Goal: Complete application form: Complete application form

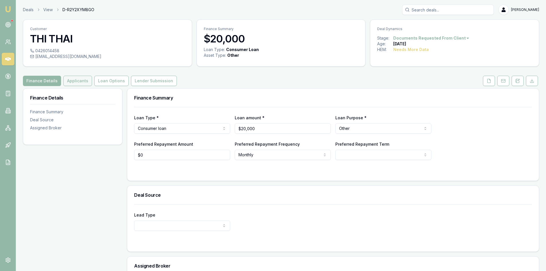
click at [83, 78] on button "Applicants" at bounding box center [77, 81] width 29 height 10
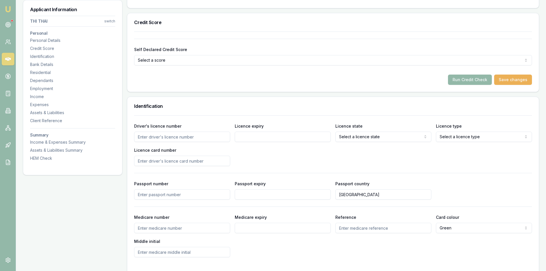
scroll to position [113, 0]
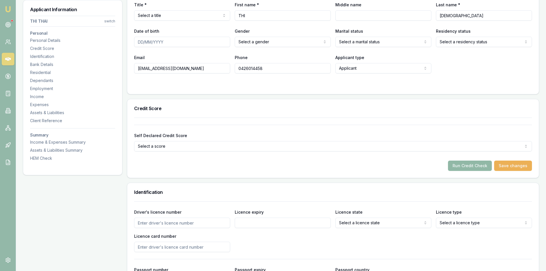
click at [463, 168] on button "Run Credit Check" at bounding box center [470, 166] width 44 height 10
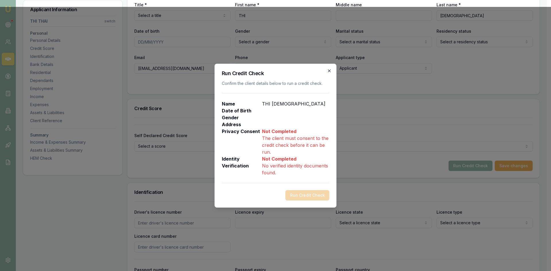
click at [331, 71] on icon "button" at bounding box center [329, 71] width 5 height 5
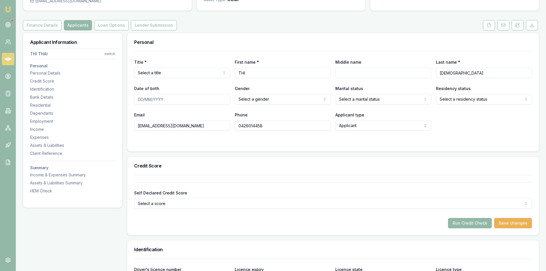
scroll to position [0, 0]
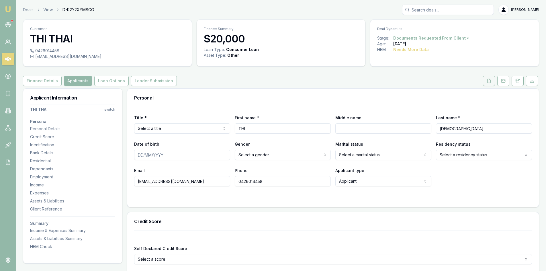
click at [488, 79] on icon at bounding box center [489, 81] width 3 height 4
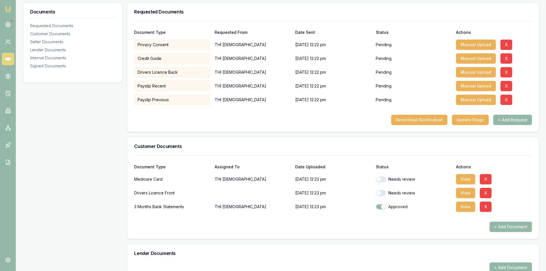
scroll to position [115, 0]
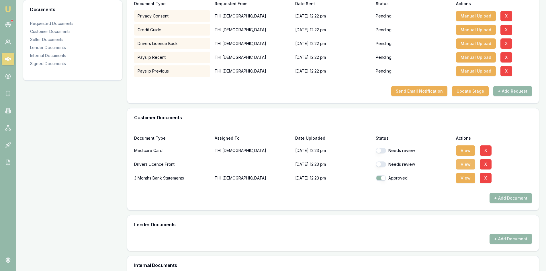
click at [464, 164] on button "View" at bounding box center [465, 164] width 19 height 10
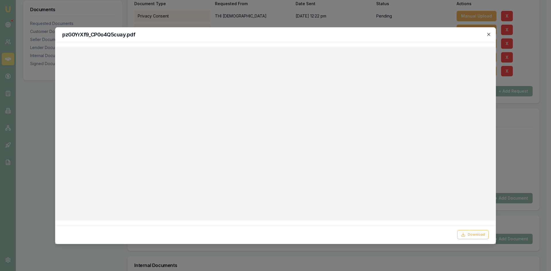
click at [487, 35] on icon "button" at bounding box center [488, 34] width 5 height 5
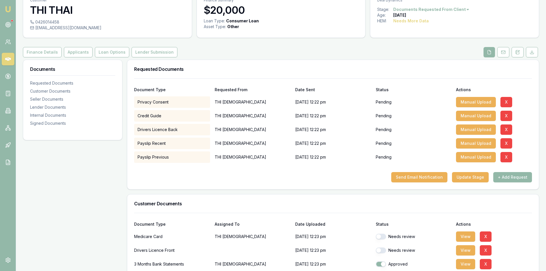
scroll to position [86, 0]
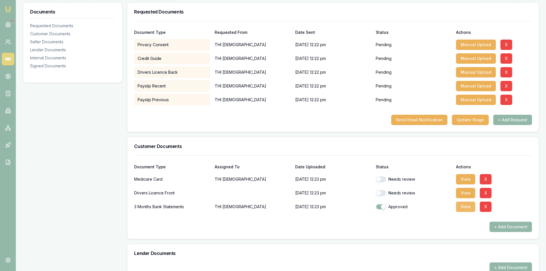
click at [464, 206] on button "View" at bounding box center [465, 207] width 19 height 10
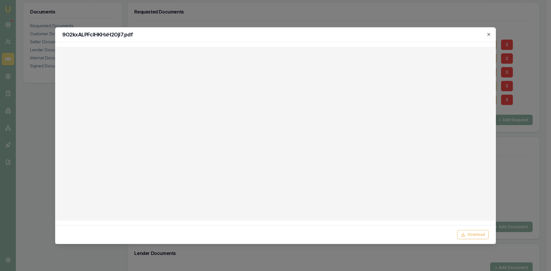
click at [489, 35] on icon "button" at bounding box center [488, 34] width 3 height 3
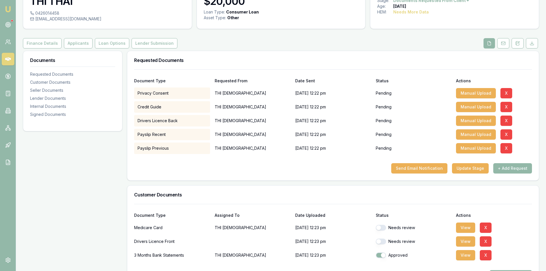
scroll to position [95, 0]
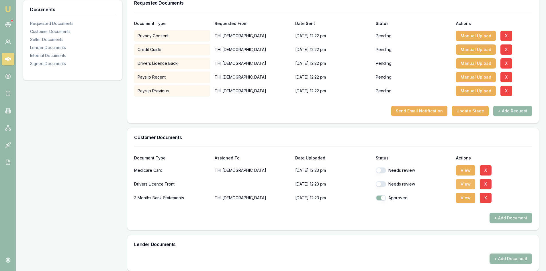
click at [465, 184] on button "View" at bounding box center [465, 184] width 19 height 10
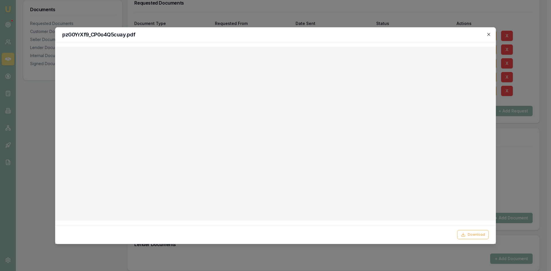
click at [489, 34] on icon "button" at bounding box center [488, 34] width 3 height 3
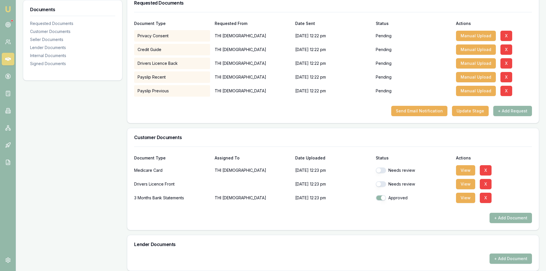
scroll to position [9, 0]
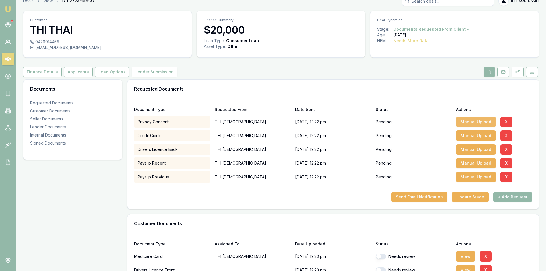
click at [477, 122] on button "Manual Upload" at bounding box center [476, 122] width 40 height 10
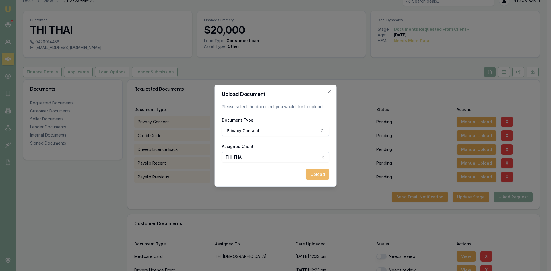
click at [319, 176] on button "Upload" at bounding box center [318, 174] width 24 height 10
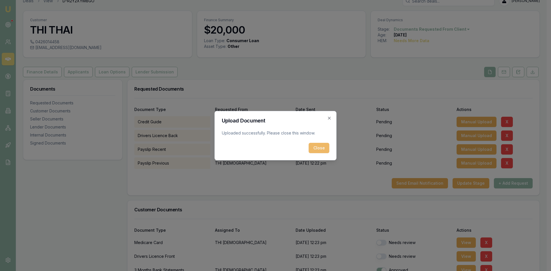
click at [320, 148] on button "Close" at bounding box center [319, 148] width 21 height 10
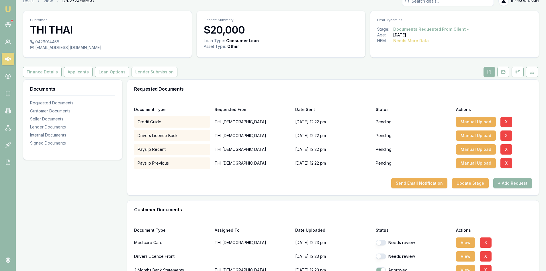
scroll to position [95, 0]
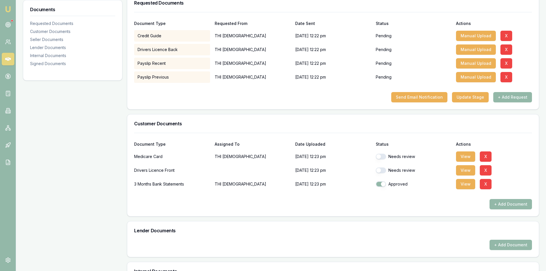
click at [385, 155] on button "button" at bounding box center [381, 157] width 10 height 6
checkbox input "true"
click at [382, 172] on button "button" at bounding box center [381, 171] width 10 height 6
checkbox input "true"
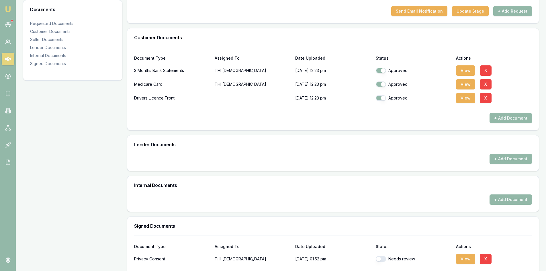
scroll to position [206, 0]
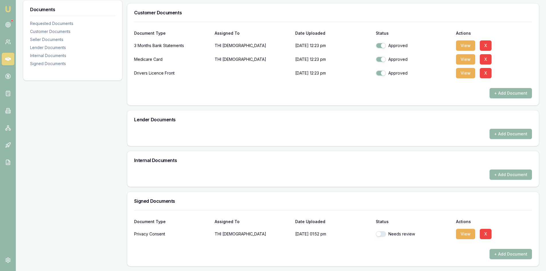
click at [383, 235] on button "button" at bounding box center [381, 234] width 10 height 6
checkbox input "true"
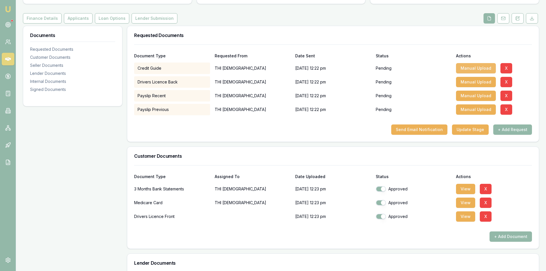
scroll to position [120, 0]
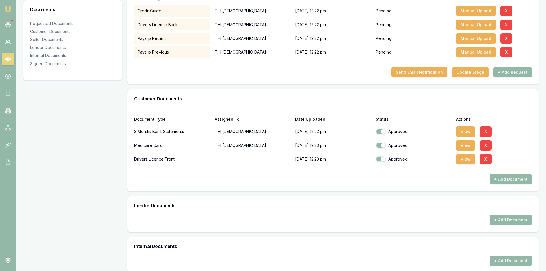
drag, startPoint x: 470, startPoint y: 160, endPoint x: 446, endPoint y: 160, distance: 25.0
click at [470, 160] on button "View" at bounding box center [465, 159] width 19 height 10
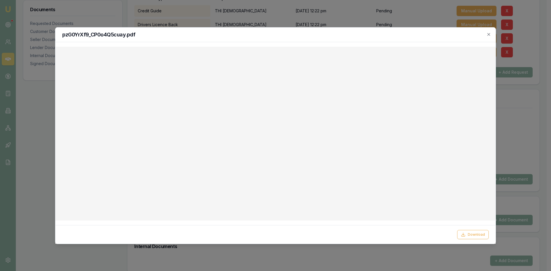
drag, startPoint x: 371, startPoint y: 36, endPoint x: 462, endPoint y: 30, distance: 91.1
click at [466, 30] on div "pzG0YrXf9_CP0o4Q5cuay.pdf" at bounding box center [275, 35] width 440 height 15
click at [489, 34] on icon "button" at bounding box center [488, 34] width 3 height 3
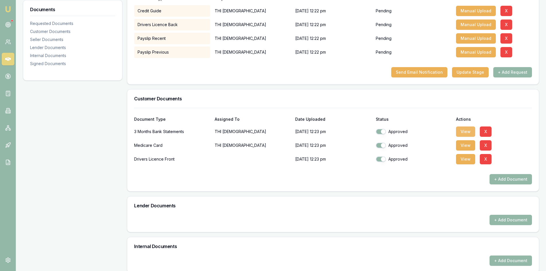
click at [464, 129] on button "View" at bounding box center [465, 132] width 19 height 10
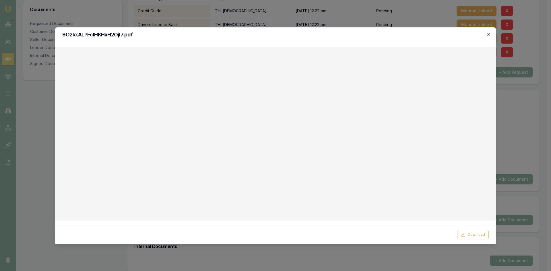
click at [488, 34] on icon "button" at bounding box center [488, 34] width 3 height 3
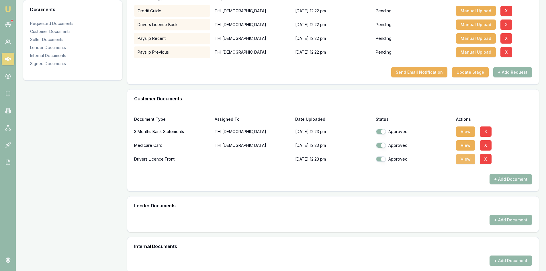
click at [471, 161] on button "View" at bounding box center [465, 159] width 19 height 10
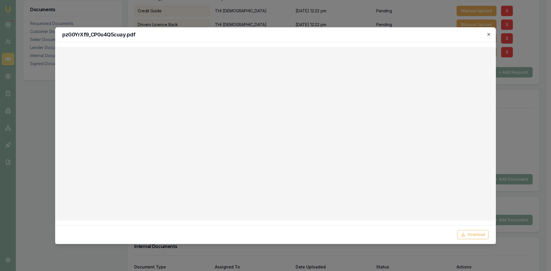
click at [488, 36] on icon "button" at bounding box center [488, 34] width 5 height 5
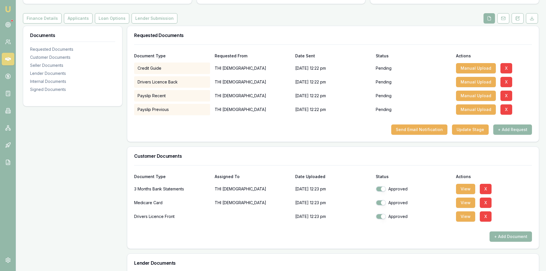
scroll to position [5, 0]
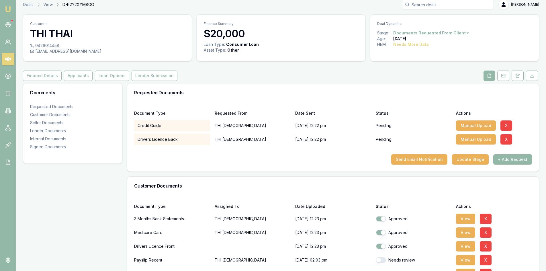
checkbox input "true"
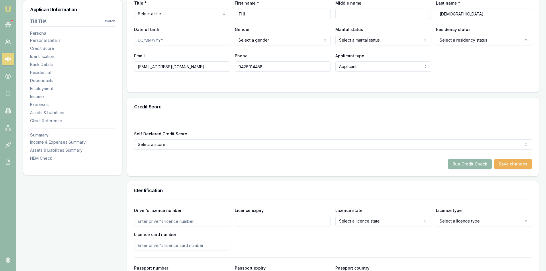
scroll to position [29, 0]
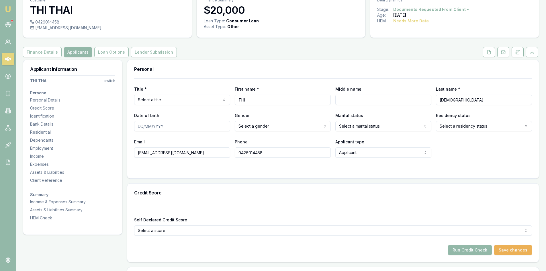
click at [155, 101] on html "Emu Broker Deals View D-R2Y2XYM8GO [PERSON_NAME] Toggle Menu Customer THI THAI …" at bounding box center [273, 106] width 546 height 271
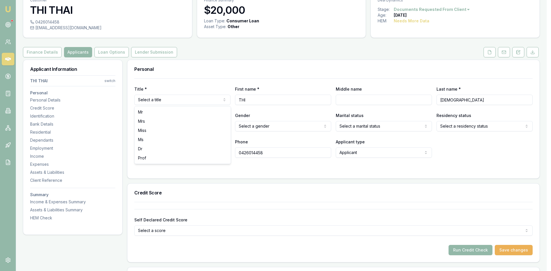
select select "Mrs"
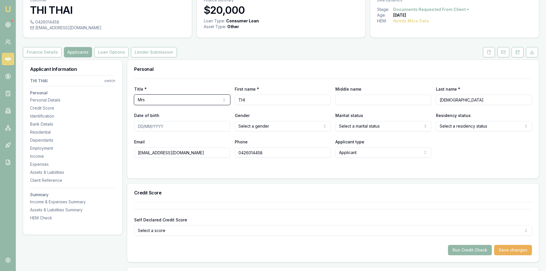
scroll to position [0, 0]
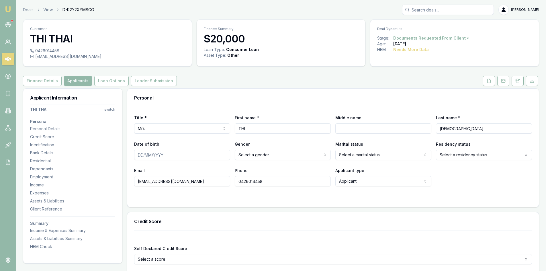
click at [138, 155] on input "Date of birth" at bounding box center [182, 155] width 96 height 10
type input "14/71/988"
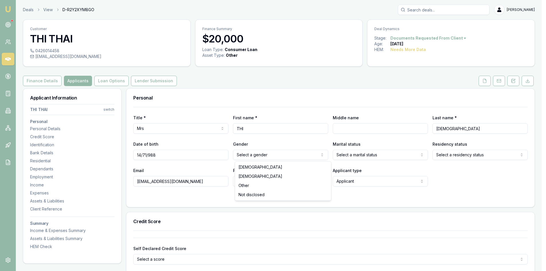
click at [269, 153] on html "Emu Broker Deals View D-R2Y2XYM8GO Steven Nguyen Toggle Menu Customer THI THAI …" at bounding box center [273, 135] width 546 height 271
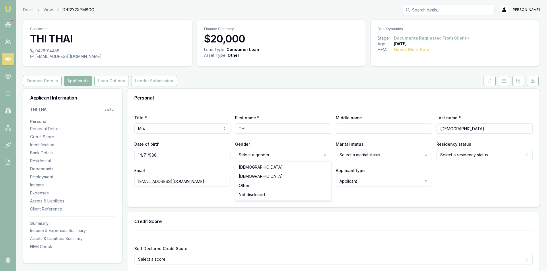
select select "FEMALE"
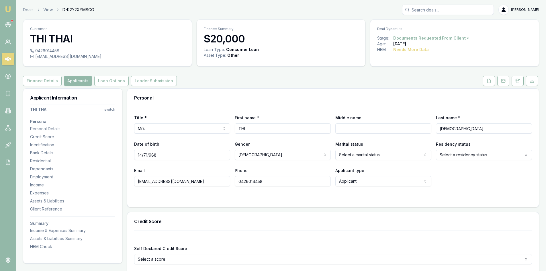
click at [269, 155] on html "Emu Broker Deals View D-R2Y2XYM8GO Steven Nguyen Toggle Menu Customer THI THAI …" at bounding box center [273, 135] width 546 height 271
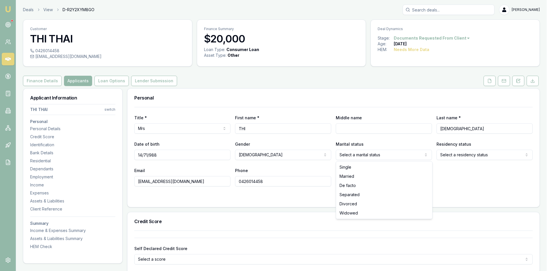
drag, startPoint x: 347, startPoint y: 169, endPoint x: 432, endPoint y: 159, distance: 86.0
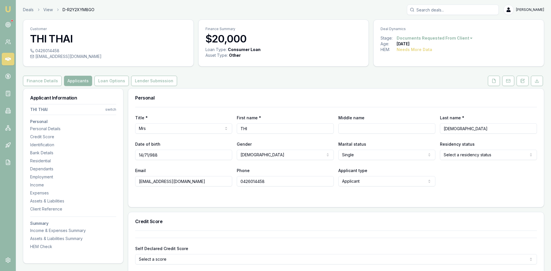
click at [269, 154] on html "Emu Broker Deals View D-R2Y2XYM8GO Steven Nguyen Toggle Menu Customer THI THAI …" at bounding box center [275, 135] width 551 height 271
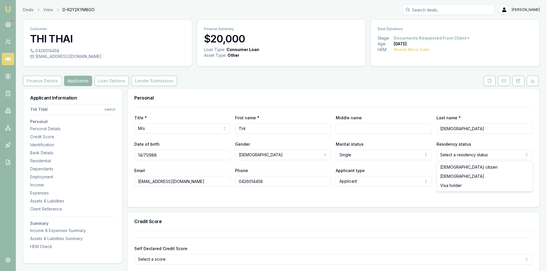
select select "PERMANENT_RESIDENT"
drag, startPoint x: 447, startPoint y: 168, endPoint x: 450, endPoint y: 175, distance: 7.7
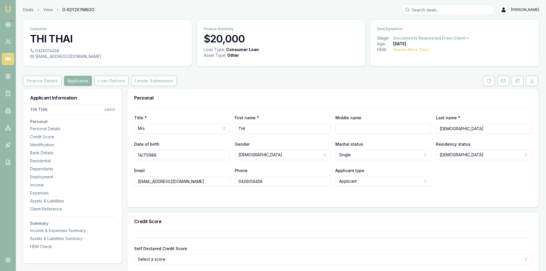
click at [269, 175] on div "Email tbe63274@gmail.com Phone 0426014458 Applicant type Applicant Applicant No…" at bounding box center [333, 177] width 398 height 20
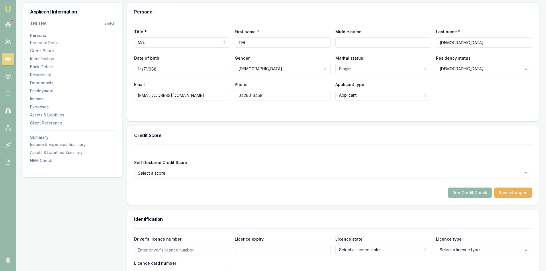
scroll to position [201, 0]
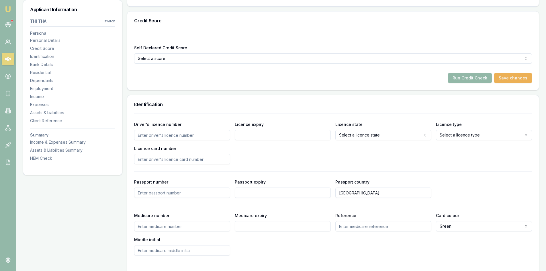
click at [149, 136] on input "Driver's licence number" at bounding box center [182, 135] width 96 height 10
type input "095687564"
click at [269, 138] on input "Licence expiry" at bounding box center [283, 135] width 96 height 10
type input "14/07/25"
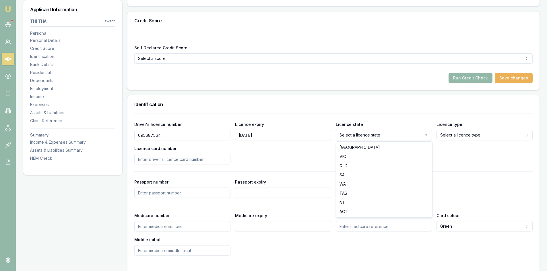
select select "QLD"
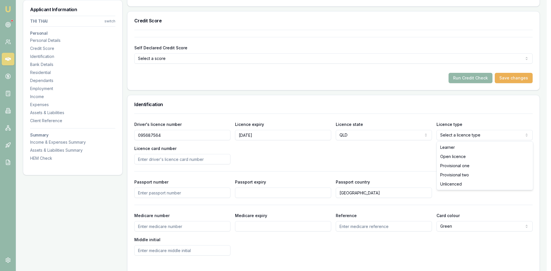
select select "OPEN_LICENCE"
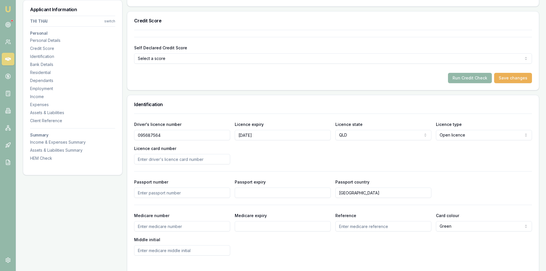
click at [157, 160] on input "Licence card number" at bounding box center [182, 159] width 96 height 10
type input "4E5EB6A3F6"
click at [269, 155] on div "Driver's licence number 095687564 Licence expiry 14/07/25 Licence state QLD NSW…" at bounding box center [333, 143] width 398 height 44
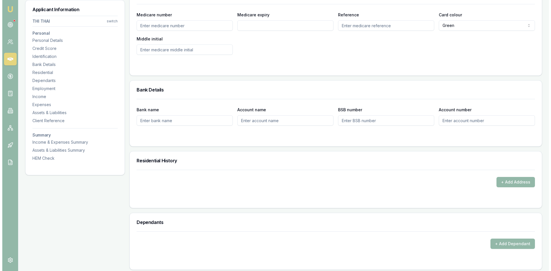
scroll to position [488, 0]
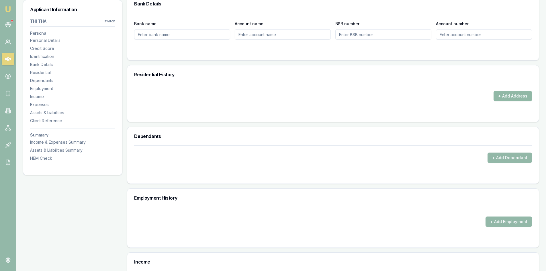
click at [269, 98] on button "+ Add Address" at bounding box center [513, 96] width 38 height 10
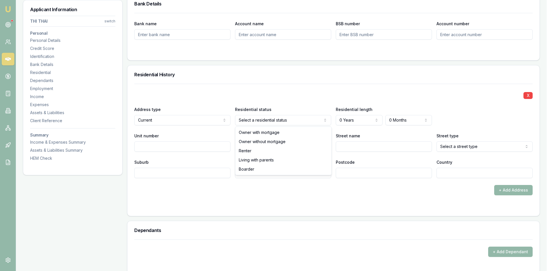
select select "BOARDER"
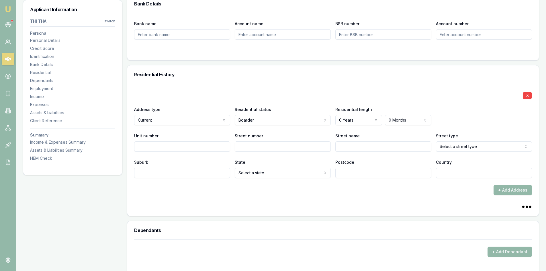
click at [269, 172] on input "Postcode" at bounding box center [384, 173] width 96 height 10
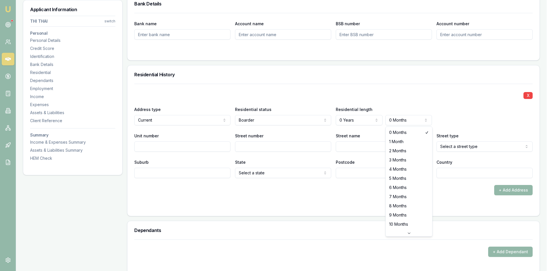
select select "2"
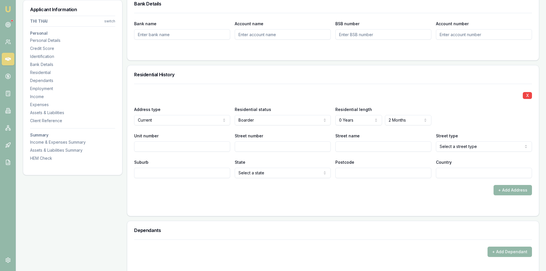
click at [252, 146] on input "Street number" at bounding box center [283, 146] width 96 height 10
click at [249, 145] on input "Street number" at bounding box center [283, 146] width 96 height 10
type input "44"
type input "HYACINTH"
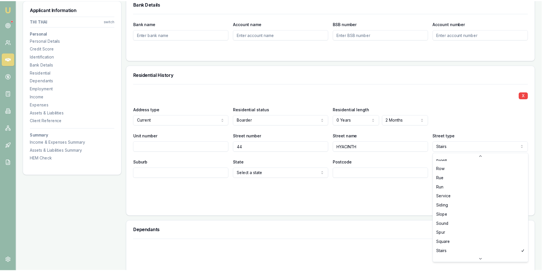
scroll to position [1555, 0]
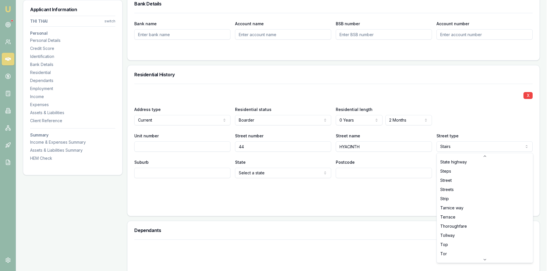
select select "Street"
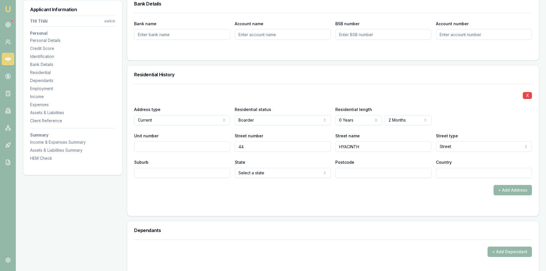
click at [160, 173] on input "Suburb" at bounding box center [182, 173] width 96 height 10
type input "INALA"
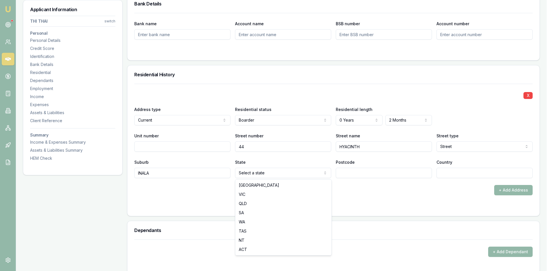
select select "QLD"
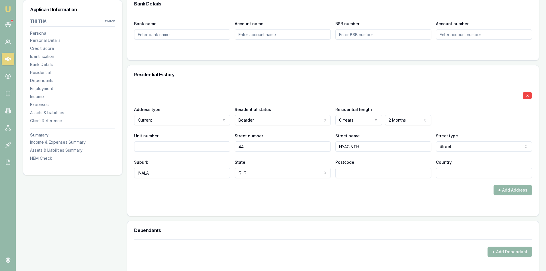
click at [269, 172] on input "Postcode" at bounding box center [384, 173] width 96 height 10
type input "4077"
click at [269, 173] on input "Country" at bounding box center [484, 173] width 96 height 10
type input "AU"
click at [269, 181] on div "X Address type Current Current Previous Residential status Boarder Owner with m…" at bounding box center [333, 140] width 398 height 112
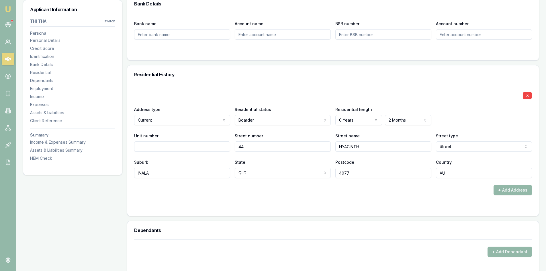
click at [269, 214] on div "X Address type Current Current Previous Residential status Boarder Owner with m…" at bounding box center [333, 150] width 412 height 132
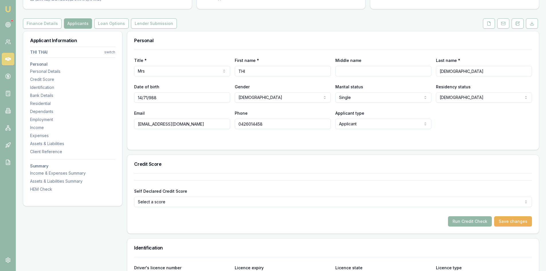
scroll to position [0, 0]
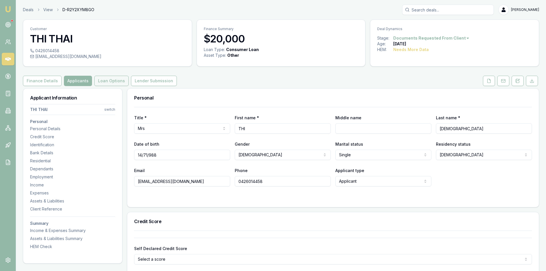
click at [112, 81] on button "Loan Options" at bounding box center [111, 81] width 34 height 10
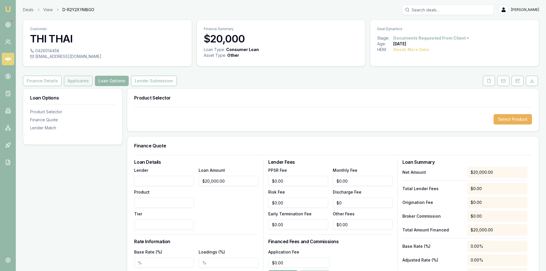
click at [72, 82] on button "Applicants" at bounding box center [78, 81] width 29 height 10
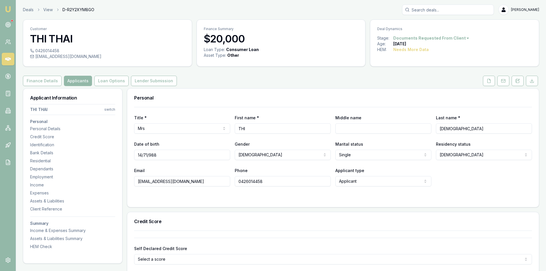
scroll to position [115, 0]
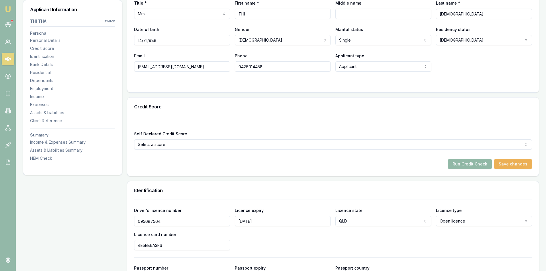
click at [269, 164] on button "Run Credit Check" at bounding box center [470, 164] width 44 height 10
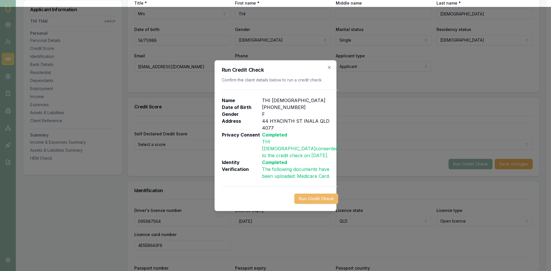
click at [269, 197] on button "Run Credit Check" at bounding box center [316, 199] width 44 height 10
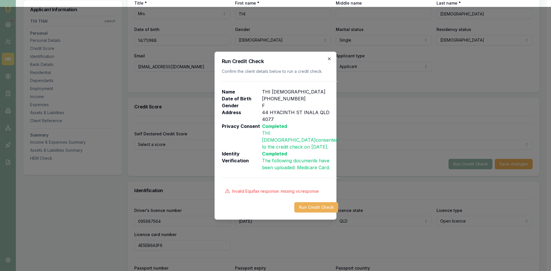
click at [269, 58] on icon "button" at bounding box center [329, 59] width 5 height 5
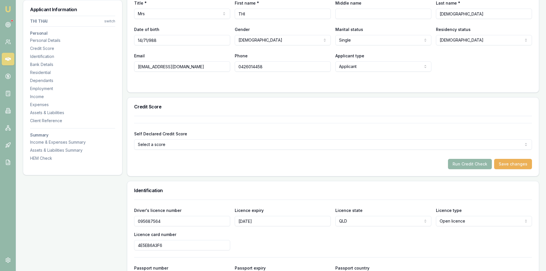
scroll to position [57, 0]
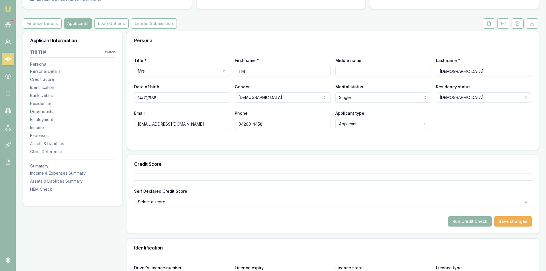
click at [148, 98] on input "14/71/988" at bounding box center [182, 97] width 96 height 10
click at [160, 97] on input "14/79/1984" at bounding box center [182, 97] width 96 height 10
type input "1"
type input "14/07/1988"
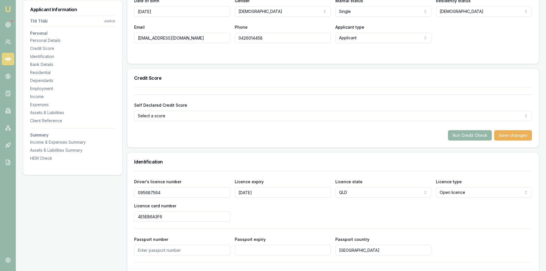
scroll to position [172, 0]
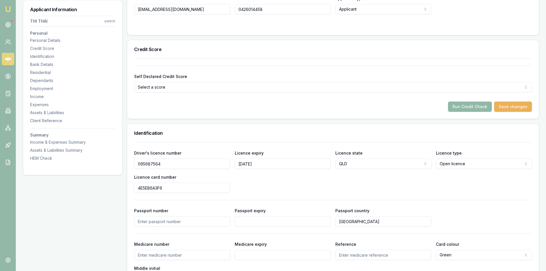
click at [269, 105] on button "Run Credit Check" at bounding box center [470, 107] width 44 height 10
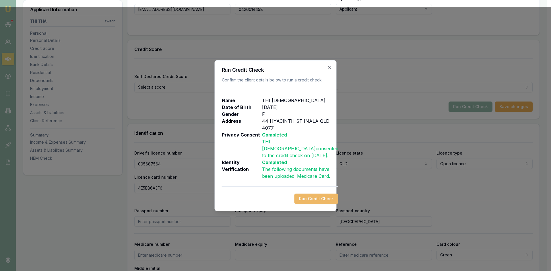
click at [269, 198] on button "Run Credit Check" at bounding box center [316, 199] width 44 height 10
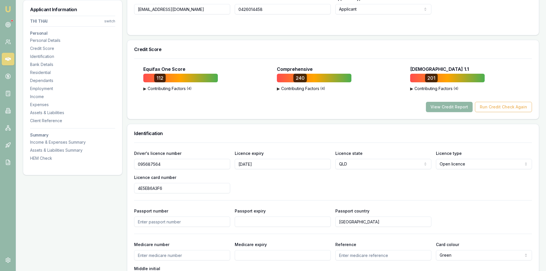
click at [269, 111] on button "View Credit Report" at bounding box center [449, 107] width 47 height 10
click at [269, 106] on button "View Credit Report" at bounding box center [449, 107] width 47 height 10
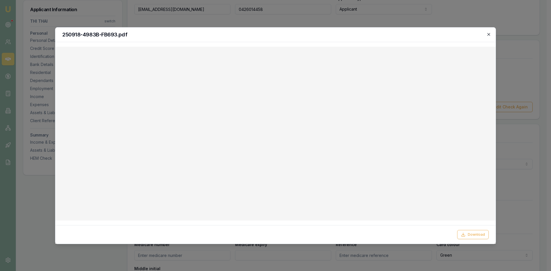
click at [269, 34] on icon "button" at bounding box center [488, 34] width 5 height 5
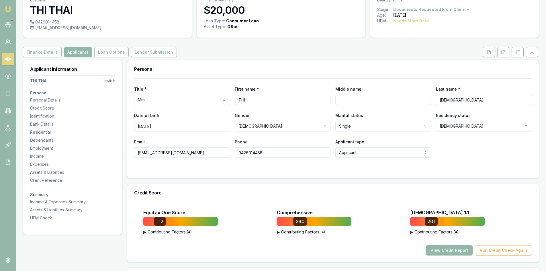
scroll to position [0, 0]
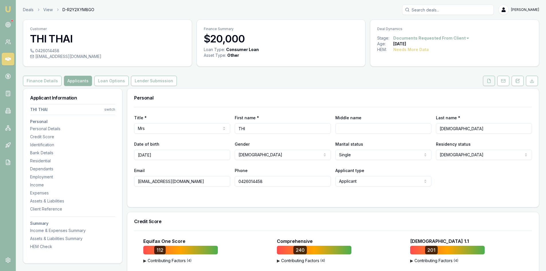
click at [269, 82] on icon at bounding box center [489, 81] width 5 height 5
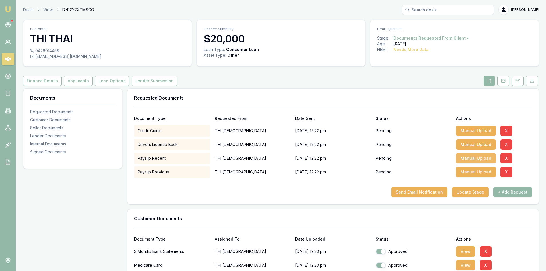
click at [269, 160] on button "Manual Upload" at bounding box center [476, 158] width 40 height 10
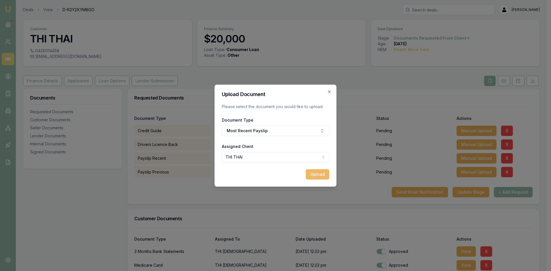
click at [269, 176] on button "Upload" at bounding box center [318, 174] width 24 height 10
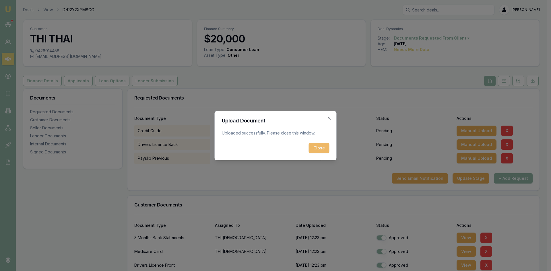
click at [269, 149] on button "Close" at bounding box center [319, 148] width 21 height 10
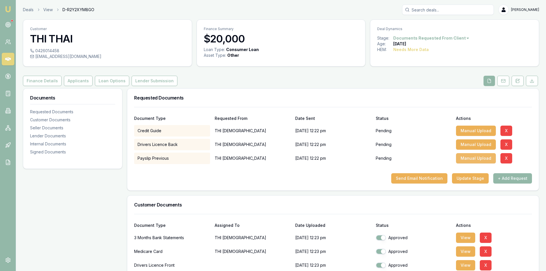
click at [269, 160] on button "Manual Upload" at bounding box center [476, 158] width 40 height 10
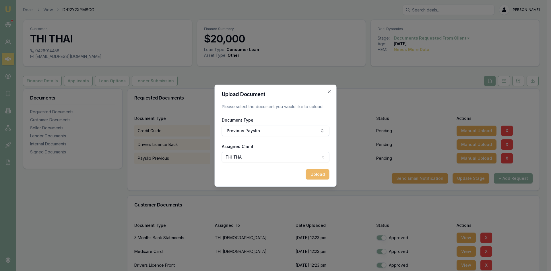
click at [269, 171] on button "Upload" at bounding box center [318, 174] width 24 height 10
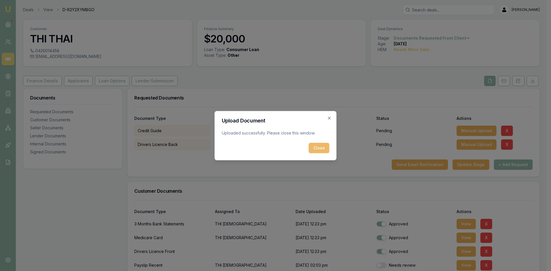
click at [269, 147] on button "Close" at bounding box center [319, 148] width 21 height 10
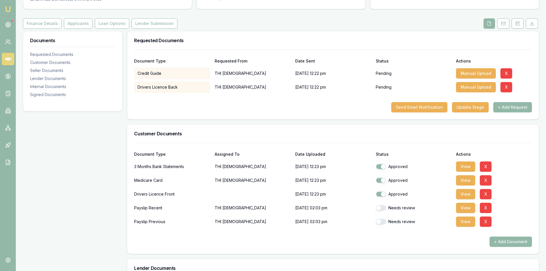
scroll to position [86, 0]
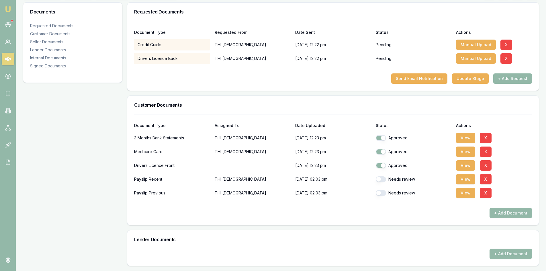
drag, startPoint x: 384, startPoint y: 180, endPoint x: 382, endPoint y: 190, distance: 10.9
click at [269, 180] on button "button" at bounding box center [381, 179] width 10 height 6
checkbox input "true"
drag, startPoint x: 382, startPoint y: 192, endPoint x: 361, endPoint y: 188, distance: 22.0
click at [269, 192] on button "button" at bounding box center [381, 193] width 10 height 6
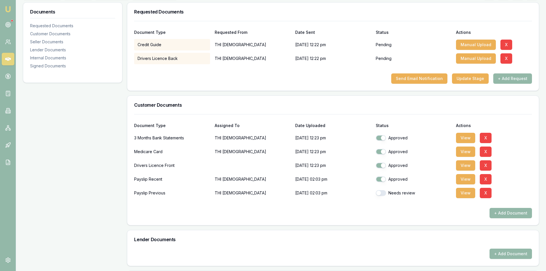
checkbox input "true"
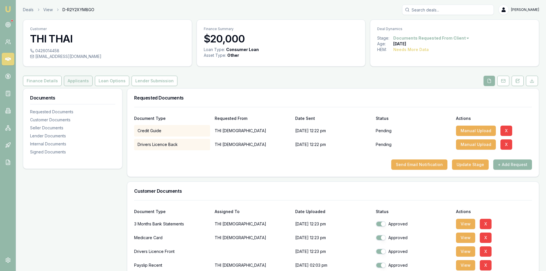
click at [79, 83] on button "Applicants" at bounding box center [78, 81] width 29 height 10
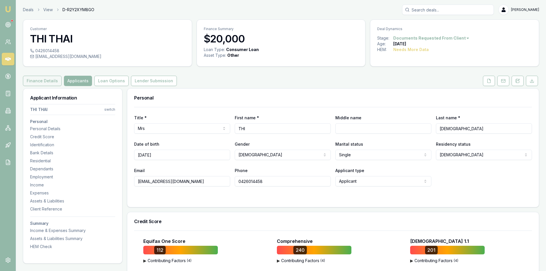
click at [39, 83] on button "Finance Details" at bounding box center [42, 81] width 39 height 10
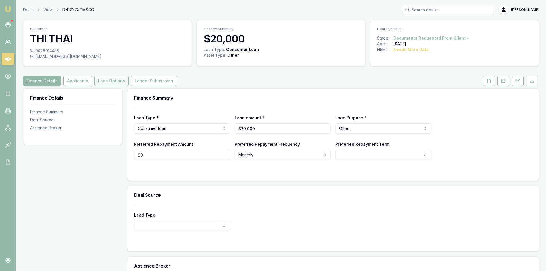
click at [112, 80] on button "Loan Options" at bounding box center [111, 81] width 34 height 10
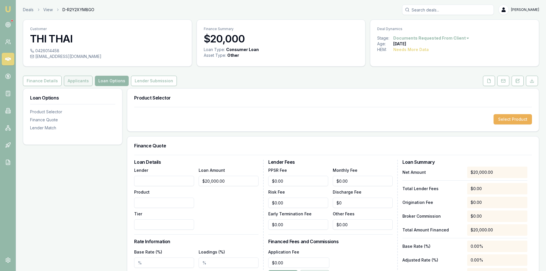
click at [77, 79] on button "Applicants" at bounding box center [78, 81] width 29 height 10
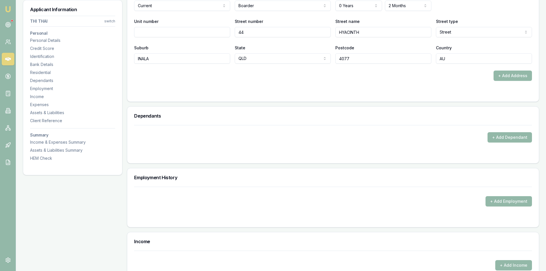
scroll to position [660, 0]
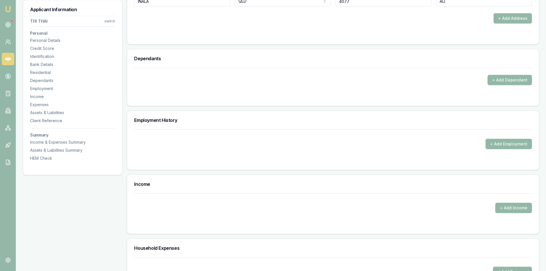
click at [269, 143] on button "+ Add Employment" at bounding box center [509, 144] width 46 height 10
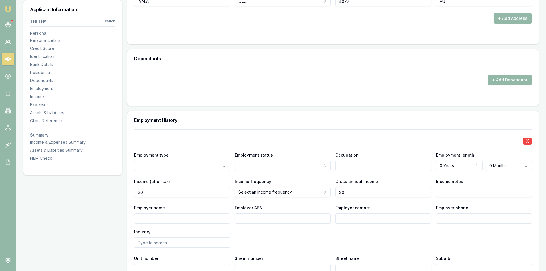
scroll to position [717, 0]
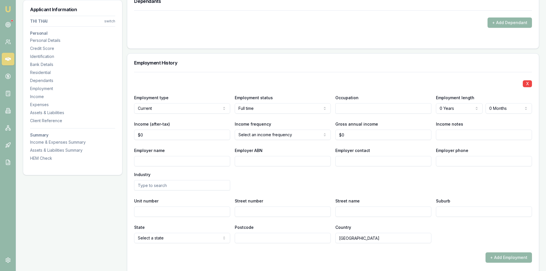
click at [269, 110] on input "text" at bounding box center [384, 108] width 96 height 10
type input "0"
click at [149, 135] on input "0" at bounding box center [182, 135] width 96 height 10
type input "$1,290"
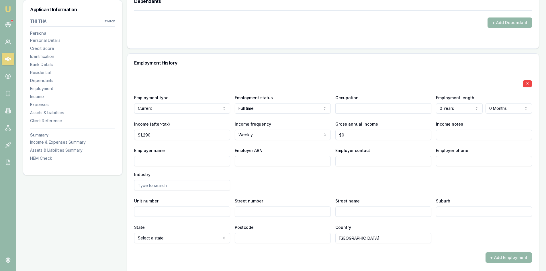
type input "0"
click at [269, 137] on input "0" at bounding box center [384, 135] width 96 height 10
type input "$68,000"
click at [269, 141] on div "X Employment type Current Current Previous Employment status Full time Full tim…" at bounding box center [333, 157] width 398 height 171
drag, startPoint x: 155, startPoint y: 133, endPoint x: 125, endPoint y: 133, distance: 30.1
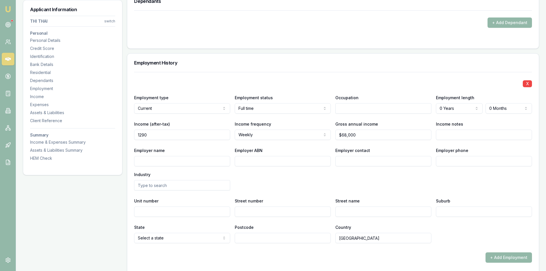
click at [125, 133] on div "Applicant Information THI THAI switch Personal Personal Details Credit Score Id…" at bounding box center [281, 123] width 517 height 1505
type input "$1,054"
click at [196, 161] on input "Employer name" at bounding box center [182, 161] width 96 height 10
type input "b@e services"
click at [265, 161] on input "Employer ABN" at bounding box center [283, 161] width 96 height 10
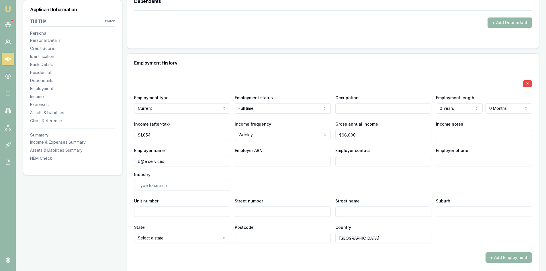
click at [253, 162] on input "Employer ABN" at bounding box center [283, 161] width 96 height 10
type input "57642087027"
drag, startPoint x: 353, startPoint y: 182, endPoint x: 353, endPoint y: 174, distance: 8.0
click at [269, 182] on div "Employer name b@e services Employer ABN 57642087027 Employer contact Employer p…" at bounding box center [333, 169] width 398 height 44
click at [269, 162] on input "Employer contact" at bounding box center [384, 161] width 96 height 10
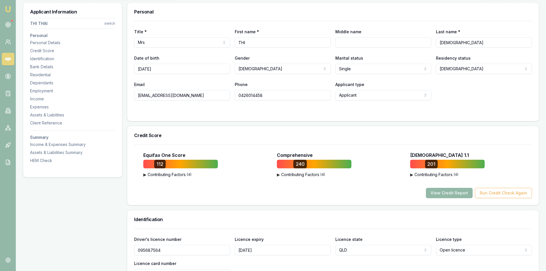
scroll to position [0, 0]
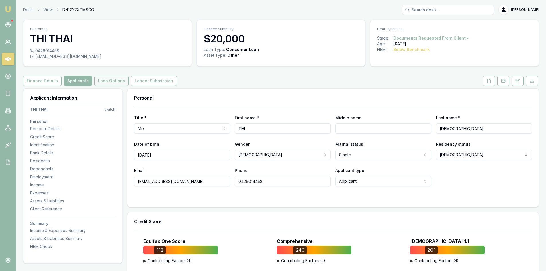
click at [106, 84] on button "Loan Options" at bounding box center [111, 81] width 34 height 10
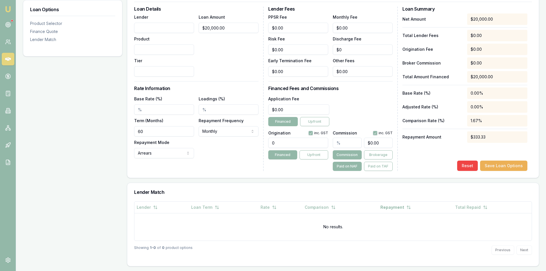
scroll to position [67, 0]
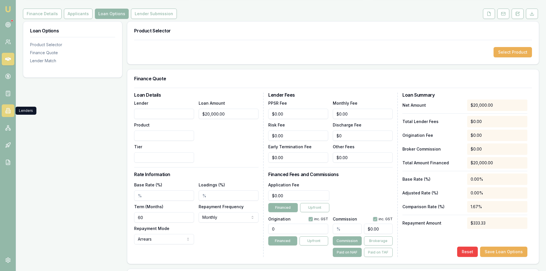
click at [8, 114] on link at bounding box center [8, 110] width 13 height 13
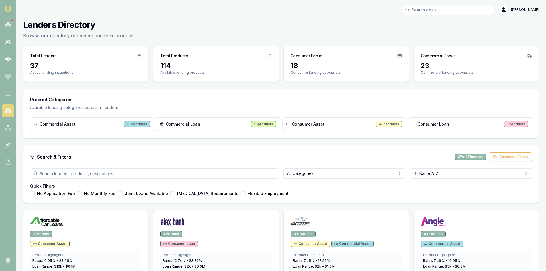
scroll to position [29, 0]
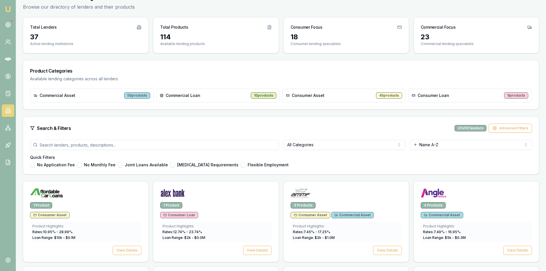
click at [269, 151] on div "All Categories Name A-Z Quick Filters No Application Fee No Monthly Fee Joint L…" at bounding box center [281, 157] width 516 height 34
click at [269, 147] on html "Emu Broker Steven Nguyen Toggle Menu Lenders Directory Browse our directory of …" at bounding box center [273, 106] width 546 height 271
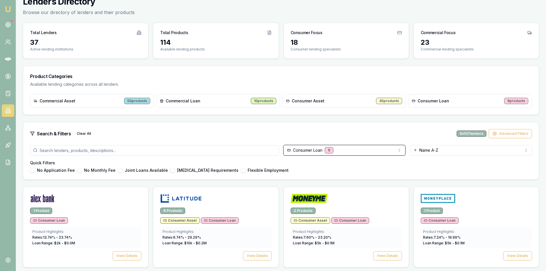
scroll to position [0, 0]
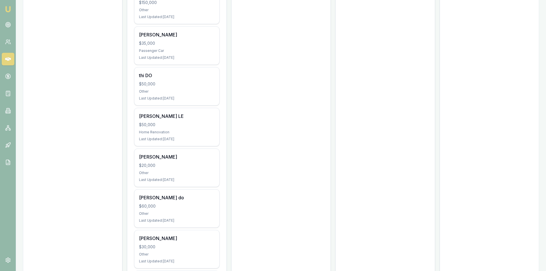
scroll to position [389, 0]
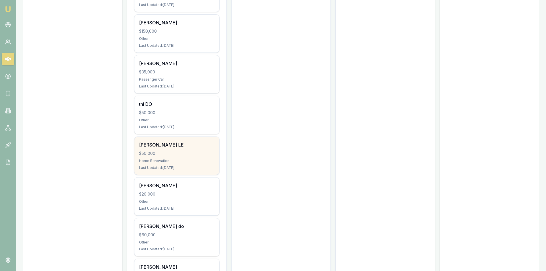
click at [169, 164] on div "NGOC LE $50,000 Home Renovation Last Updated: 6 days ago" at bounding box center [177, 156] width 85 height 38
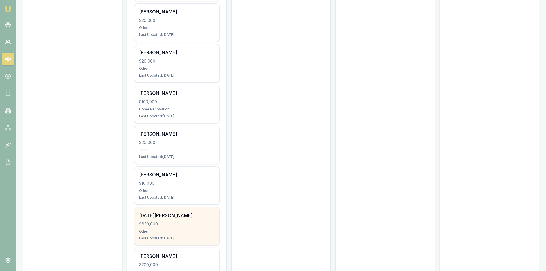
scroll to position [820, 0]
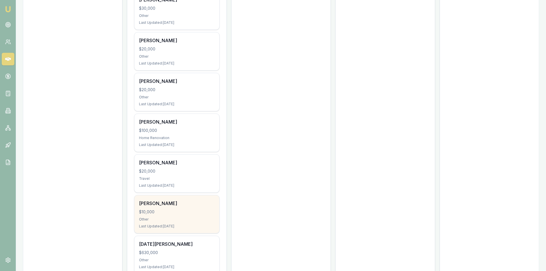
click at [167, 209] on div "BHUMIKA PATEL $10,000 Other Last Updated: 16 days ago" at bounding box center [177, 214] width 85 height 38
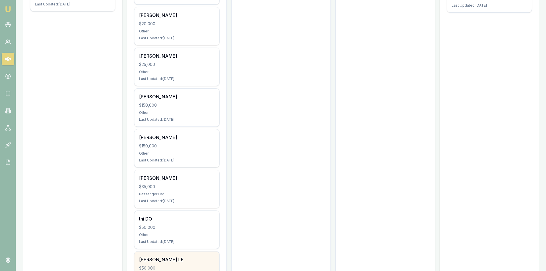
scroll to position [246, 0]
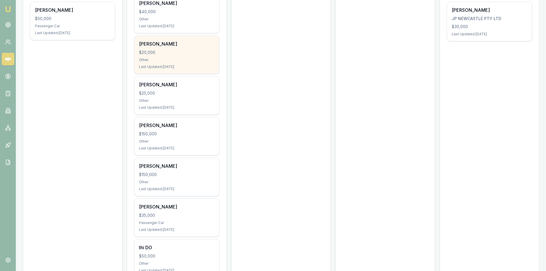
click at [156, 65] on div "Last Updated: 1 day ago" at bounding box center [176, 67] width 75 height 5
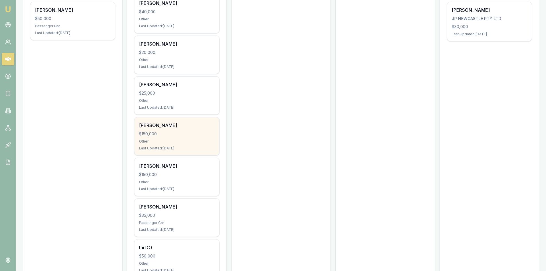
click at [153, 124] on div "Tawanda Kamuzonde" at bounding box center [176, 125] width 75 height 7
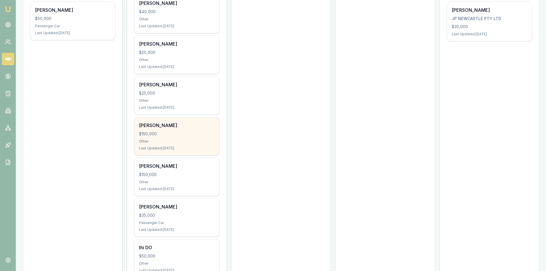
click at [169, 136] on div "$150,000" at bounding box center [176, 134] width 75 height 6
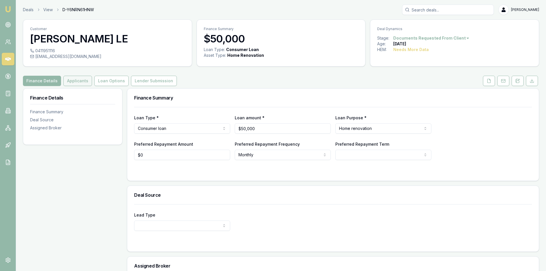
click at [75, 82] on button "Applicants" at bounding box center [77, 81] width 29 height 10
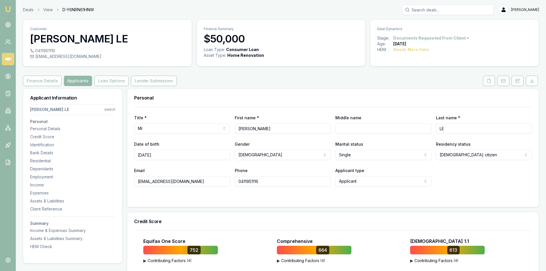
scroll to position [86, 0]
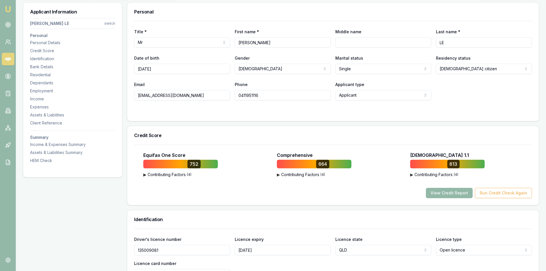
drag, startPoint x: 198, startPoint y: 97, endPoint x: 138, endPoint y: 97, distance: 59.7
click at [138, 97] on input "dongle21071984@gmail.com" at bounding box center [182, 95] width 96 height 10
click at [253, 95] on input "0411951116" at bounding box center [283, 95] width 96 height 10
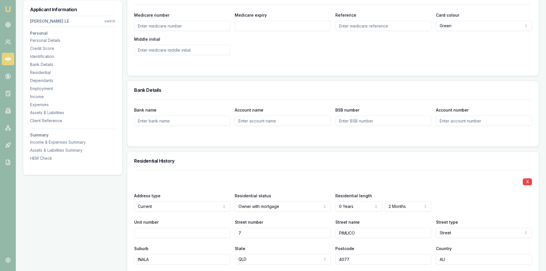
scroll to position [344, 0]
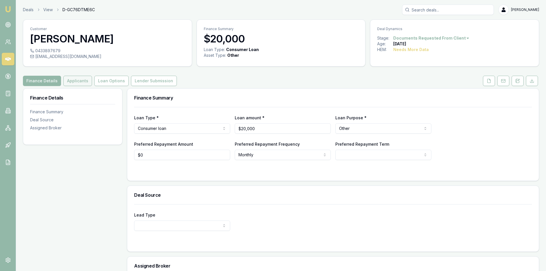
click at [73, 81] on button "Applicants" at bounding box center [77, 81] width 29 height 10
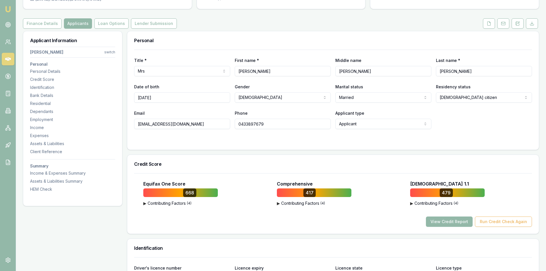
scroll to position [115, 0]
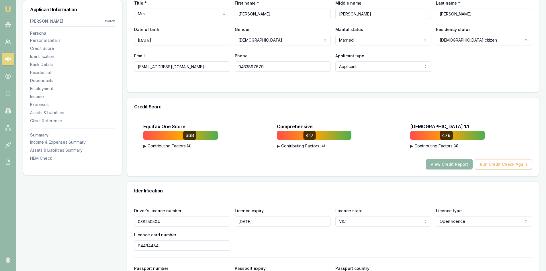
click at [457, 164] on button "View Credit Report" at bounding box center [449, 164] width 47 height 10
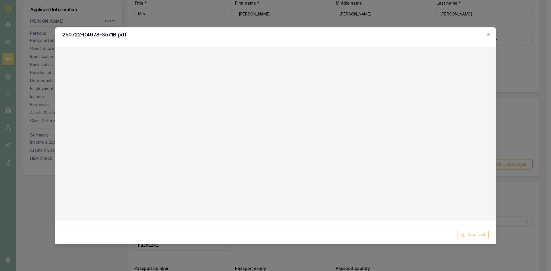
click at [205, 263] on div at bounding box center [275, 135] width 551 height 271
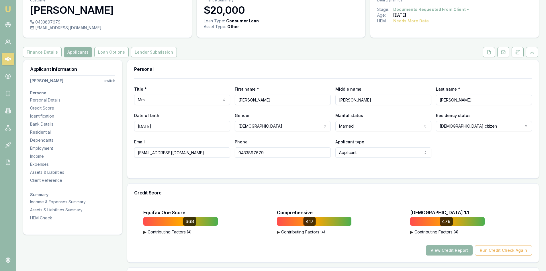
scroll to position [0, 0]
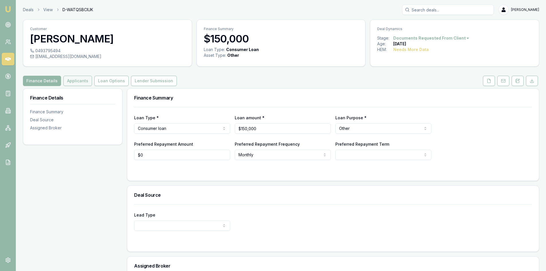
click at [85, 83] on button "Applicants" at bounding box center [77, 81] width 29 height 10
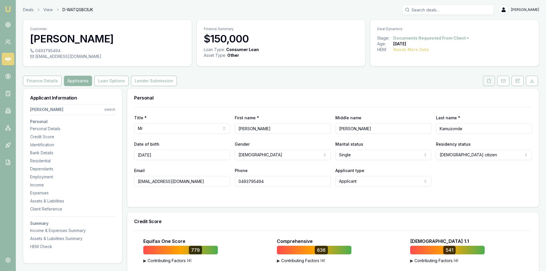
click at [489, 83] on icon at bounding box center [489, 81] width 3 height 4
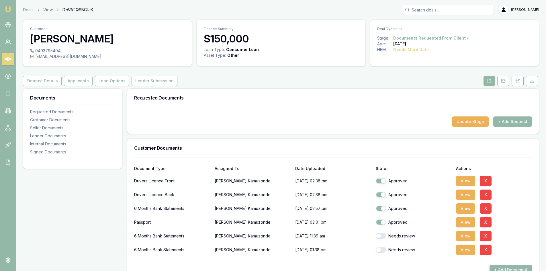
scroll to position [86, 0]
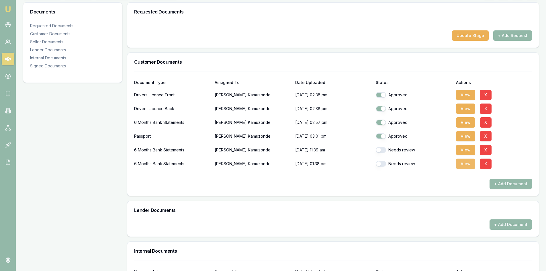
click at [468, 164] on button "View" at bounding box center [465, 164] width 19 height 10
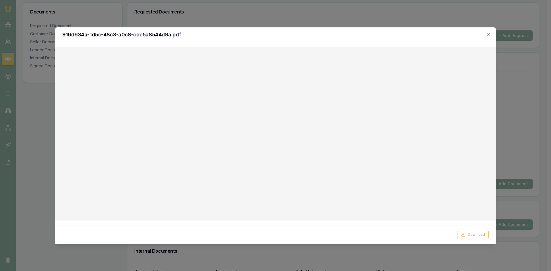
click at [492, 35] on div "916d634a-1d5c-48c3-a0c8-cde5a8544d9a.pdf" at bounding box center [275, 35] width 440 height 15
click at [488, 34] on icon "button" at bounding box center [488, 34] width 5 height 5
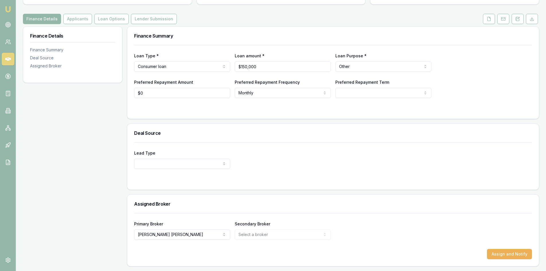
scroll to position [5, 0]
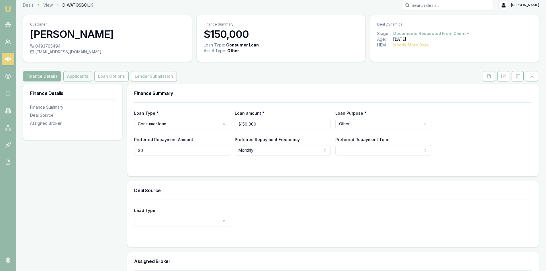
click at [73, 77] on button "Applicants" at bounding box center [77, 76] width 29 height 10
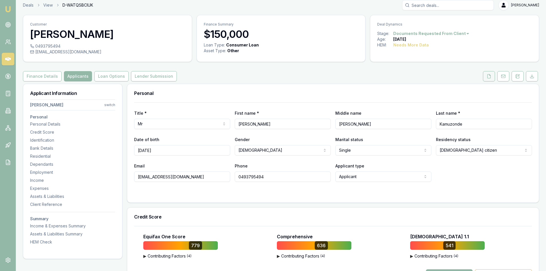
click at [489, 81] on button at bounding box center [489, 76] width 12 height 10
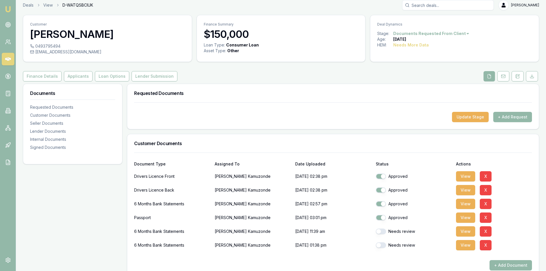
scroll to position [91, 0]
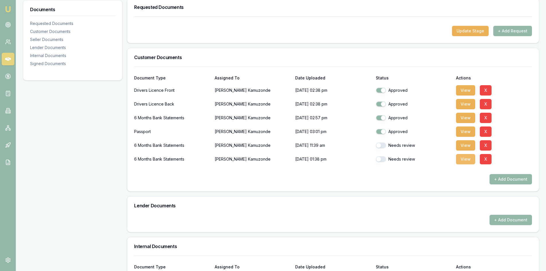
click at [460, 161] on button "View" at bounding box center [465, 159] width 19 height 10
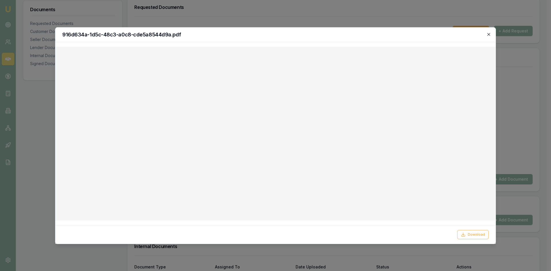
click at [489, 34] on icon "button" at bounding box center [488, 34] width 5 height 5
